Goal: Information Seeking & Learning: Learn about a topic

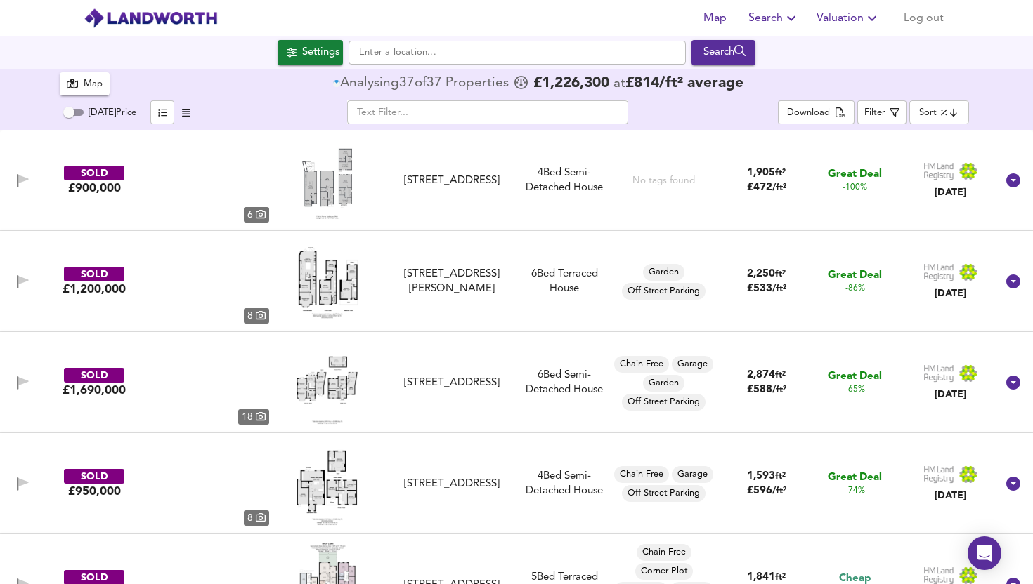
click at [414, 53] on input "text" at bounding box center [516, 53] width 337 height 24
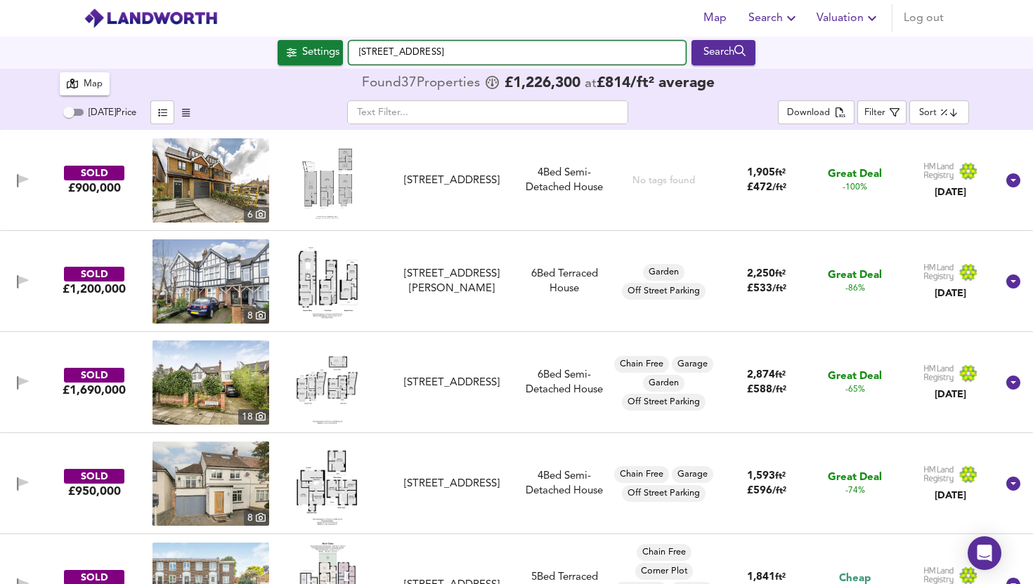
drag, startPoint x: 473, startPoint y: 46, endPoint x: 476, endPoint y: 66, distance: 19.9
click at [476, 66] on div "[STREET_ADDRESS] Search" at bounding box center [516, 53] width 1033 height 32
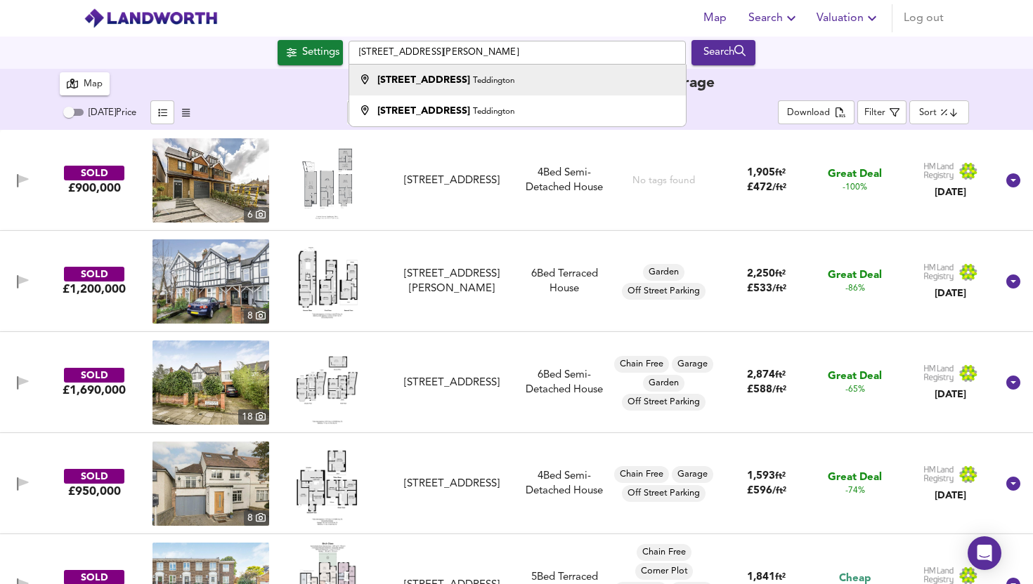
click at [467, 86] on div "[STREET_ADDRESS]" at bounding box center [445, 80] width 137 height 14
type input "[STREET_ADDRESS]"
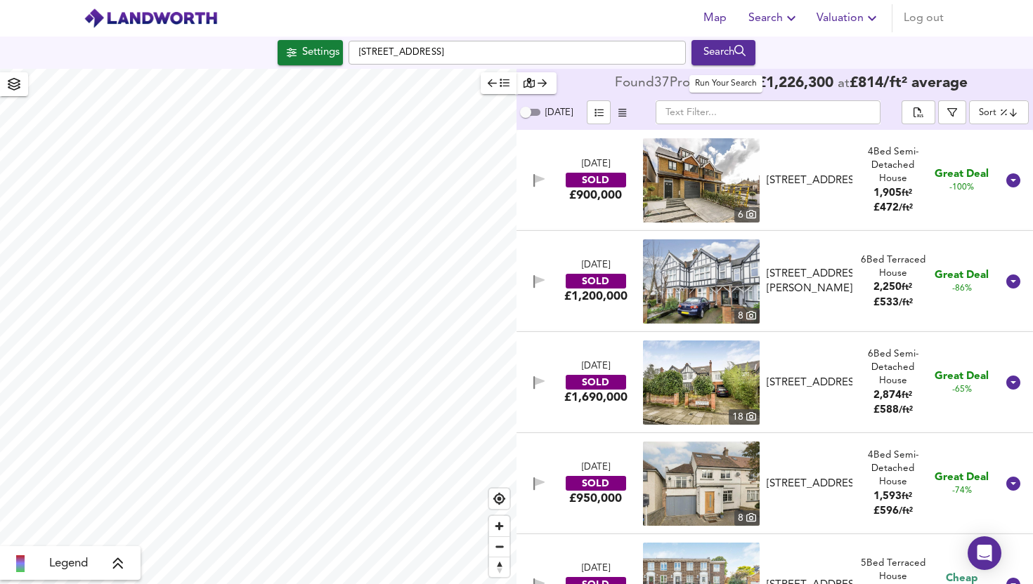
click at [709, 51] on div "Search" at bounding box center [723, 53] width 57 height 18
checkbox input "false"
checkbox input "true"
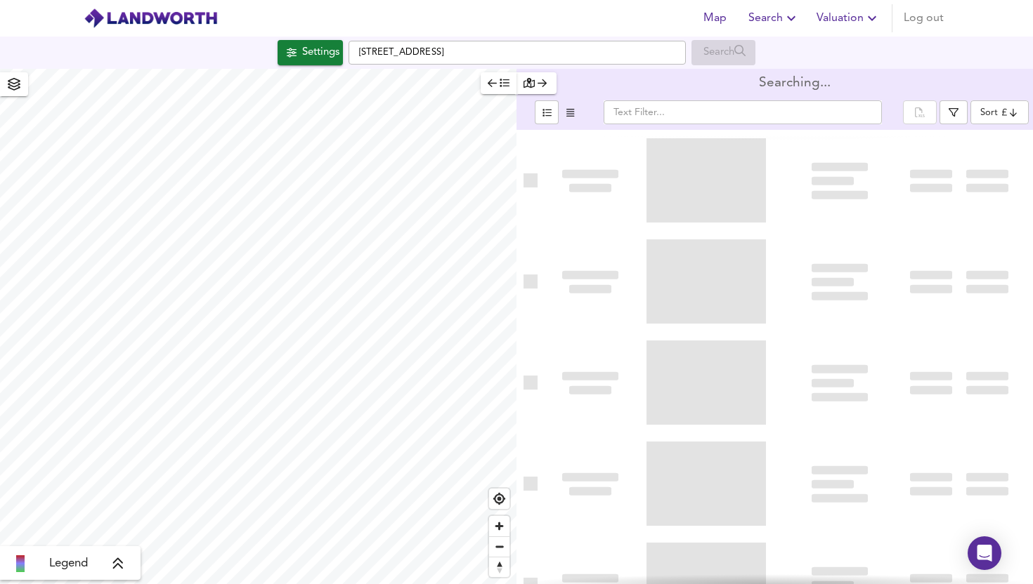
type input "cheapest"
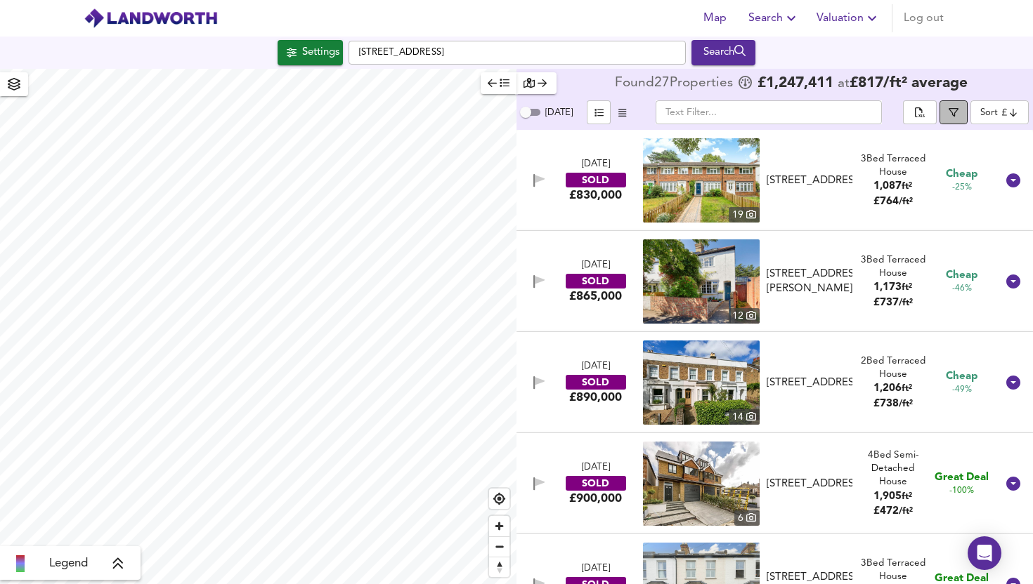
click at [947, 109] on span "button" at bounding box center [953, 112] width 14 height 10
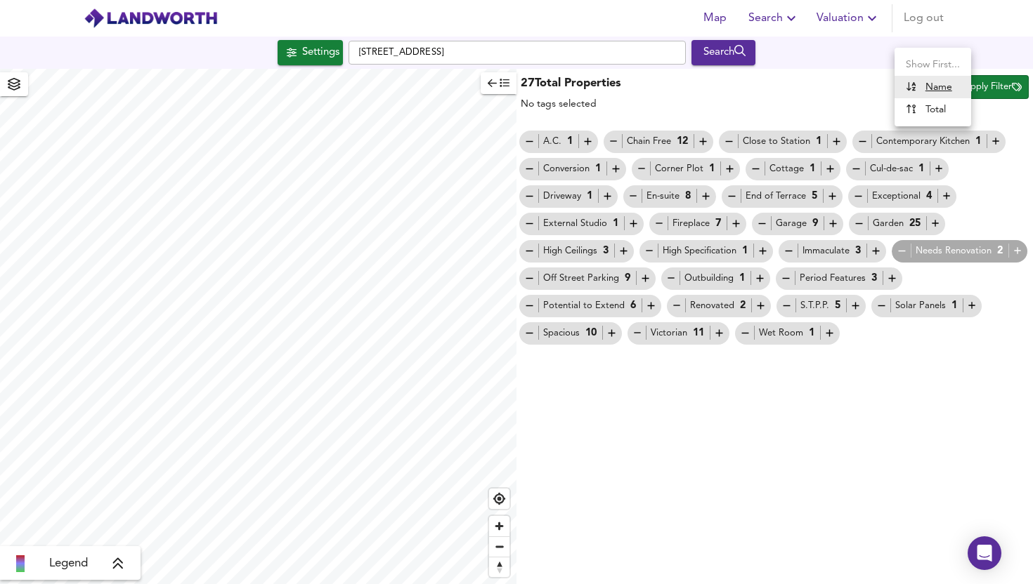
click at [918, 87] on body "Map Search Valuation Log out Settings [STREET_ADDRESS] Search Legend 27 Total P…" at bounding box center [516, 292] width 1033 height 584
click at [829, 50] on div at bounding box center [516, 292] width 1033 height 584
click at [490, 93] on button "button" at bounding box center [498, 83] width 36 height 22
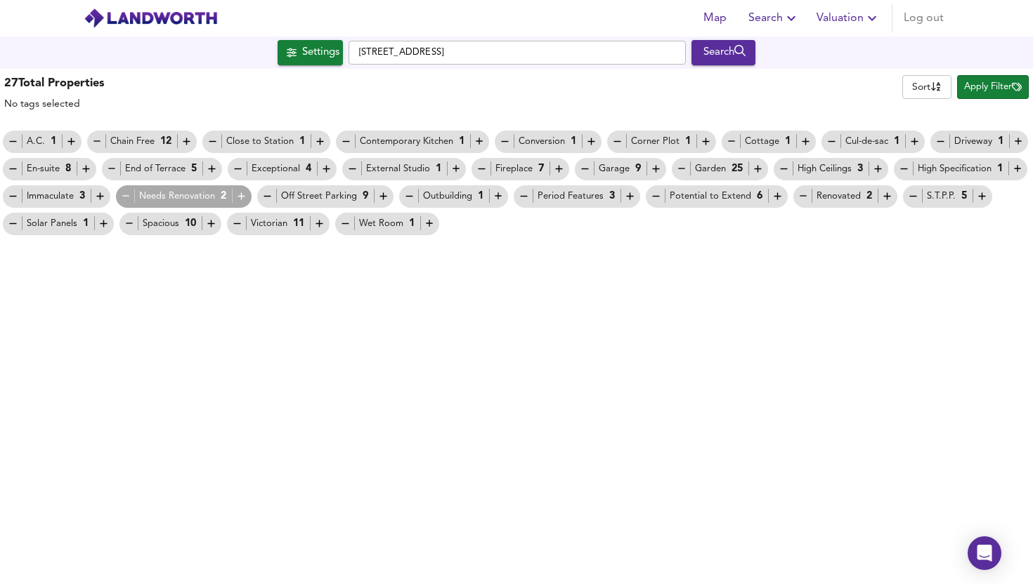
click at [997, 88] on span "Apply Filter" at bounding box center [993, 87] width 58 height 16
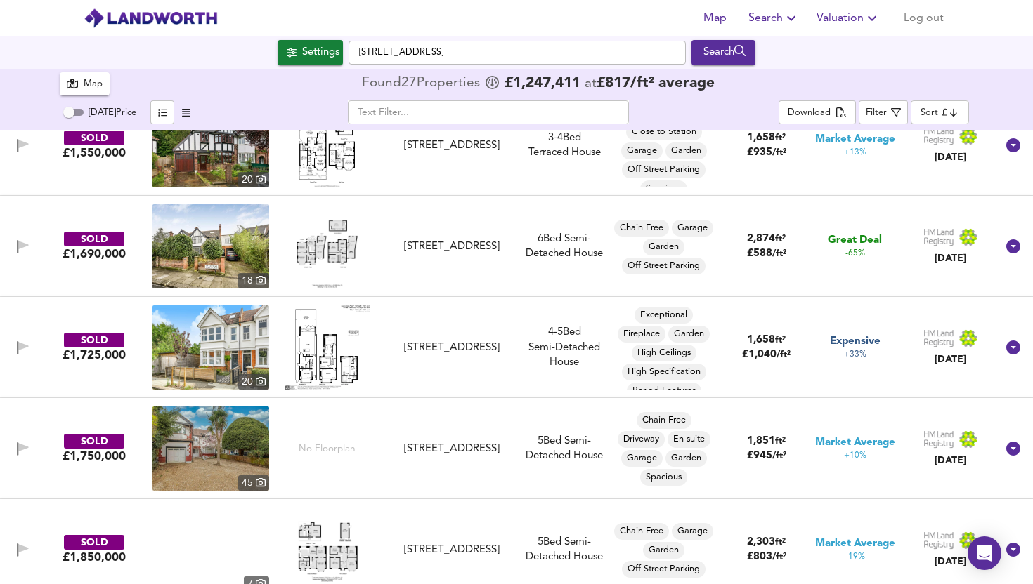
scroll to position [2271, 0]
